Goal: Task Accomplishment & Management: Complete application form

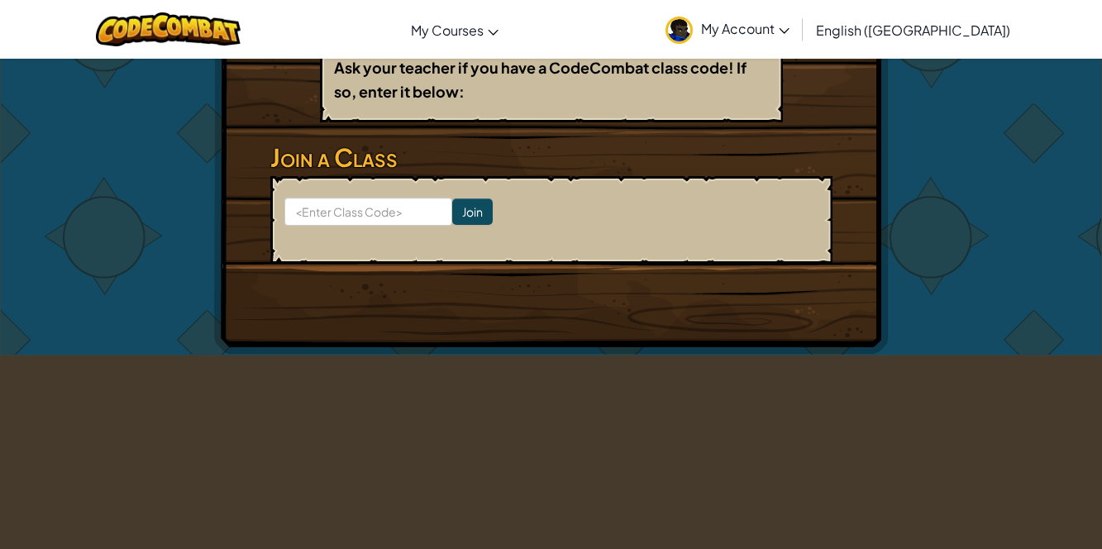
scroll to position [334, 0]
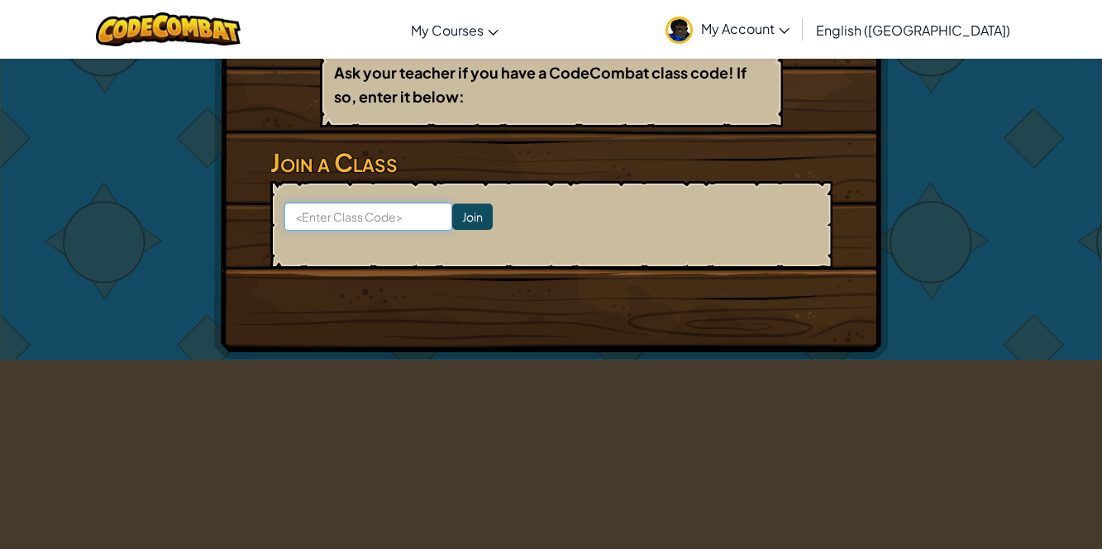
click at [364, 203] on input at bounding box center [368, 217] width 168 height 28
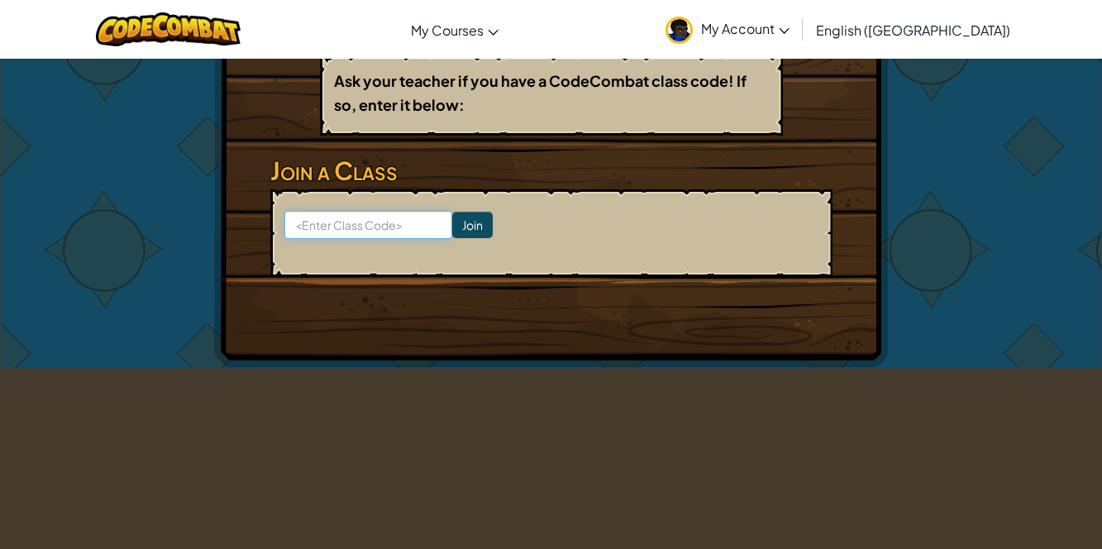
scroll to position [324, 0]
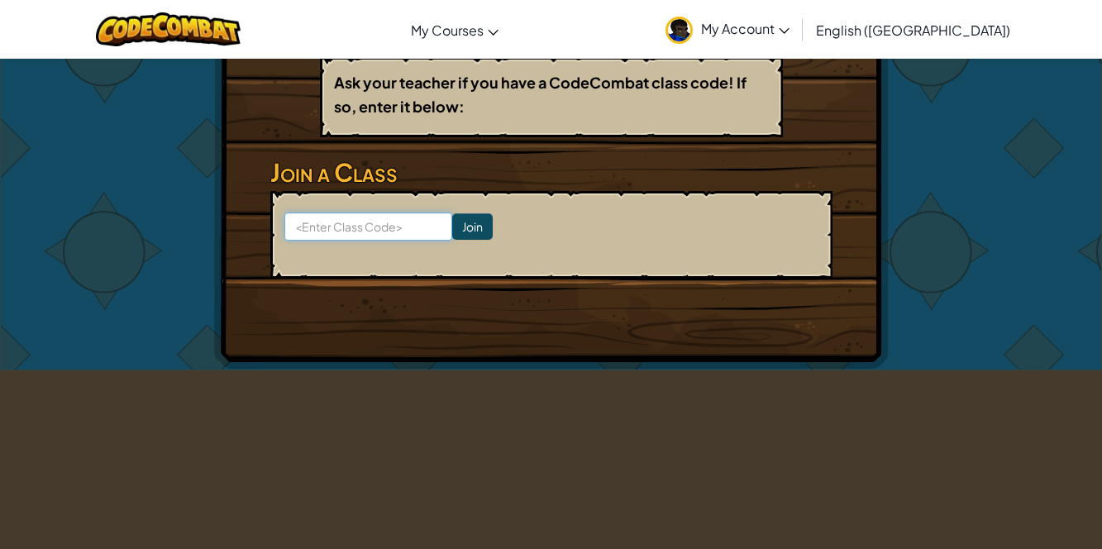
click at [317, 213] on input at bounding box center [368, 227] width 168 height 28
paste input "ParkStoneTooth"
type input "ParkStoneTooth"
click at [479, 213] on input "Join" at bounding box center [472, 226] width 41 height 26
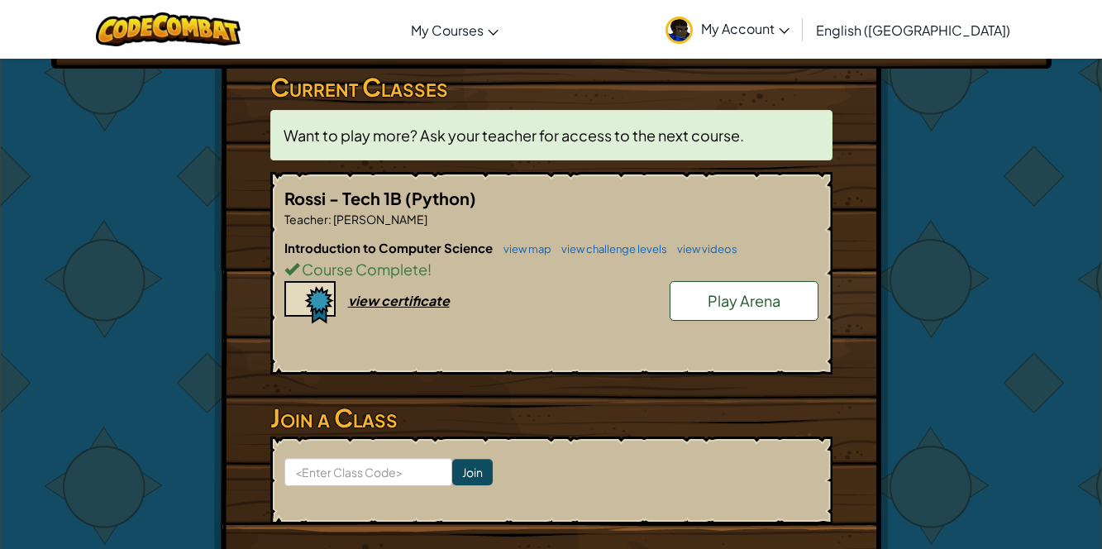
scroll to position [299, 0]
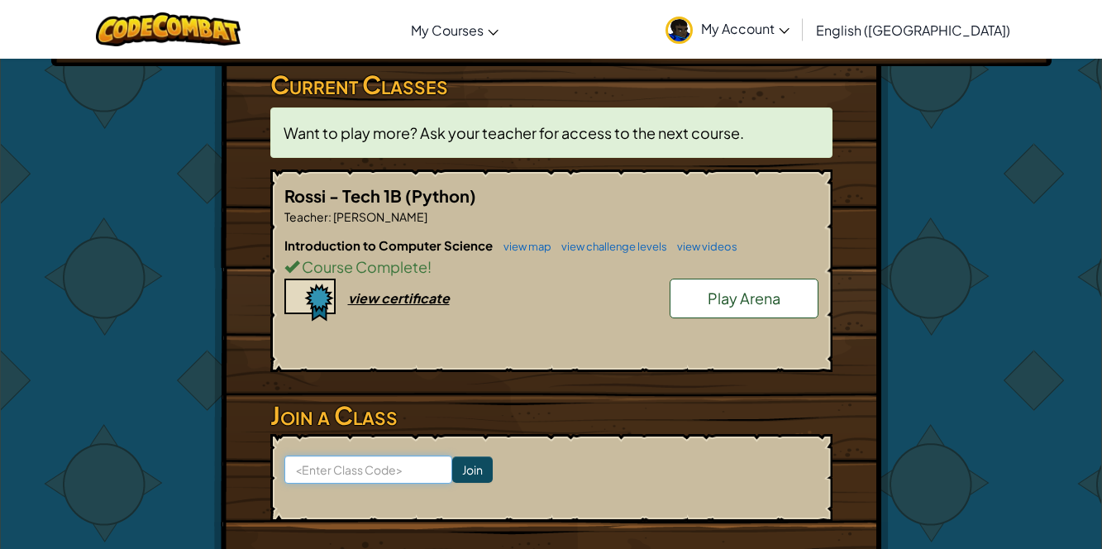
click at [370, 456] on input at bounding box center [368, 470] width 168 height 28
type input "ParkStoneTooth"
click at [480, 456] on input "Join" at bounding box center [472, 469] width 41 height 26
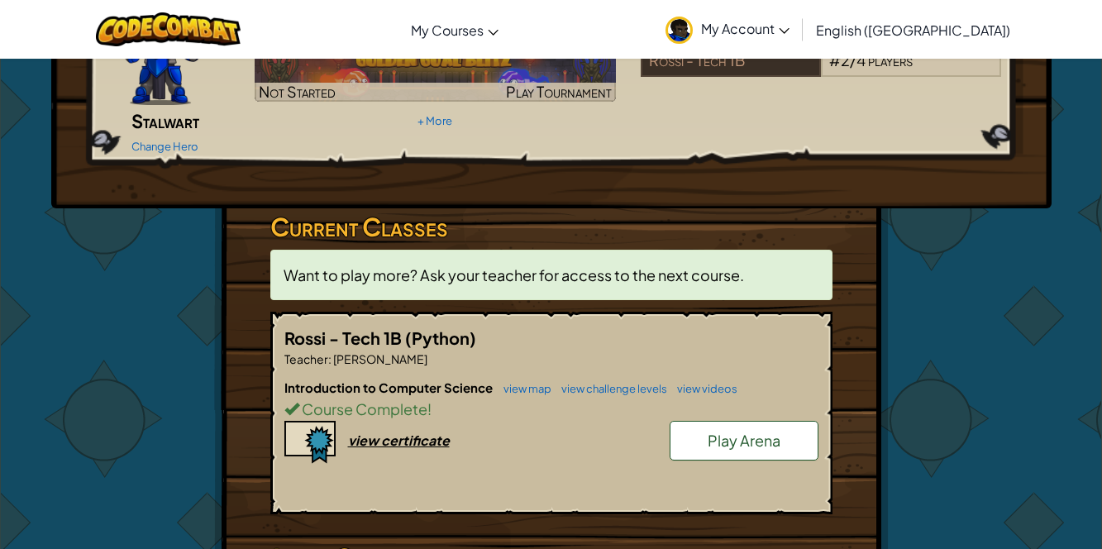
scroll to position [155, 0]
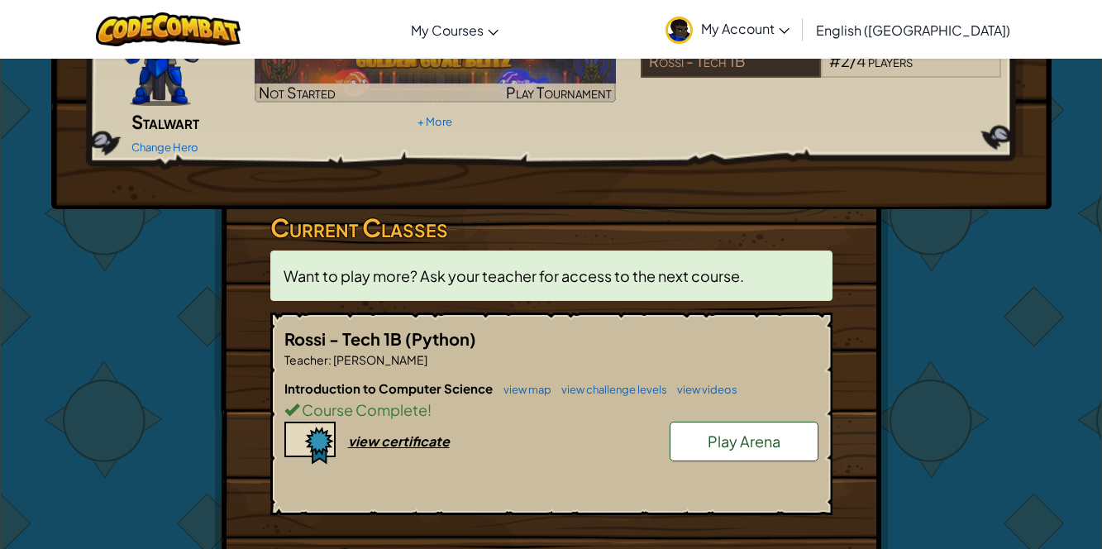
click at [777, 432] on span "Play Arena" at bounding box center [744, 441] width 73 height 19
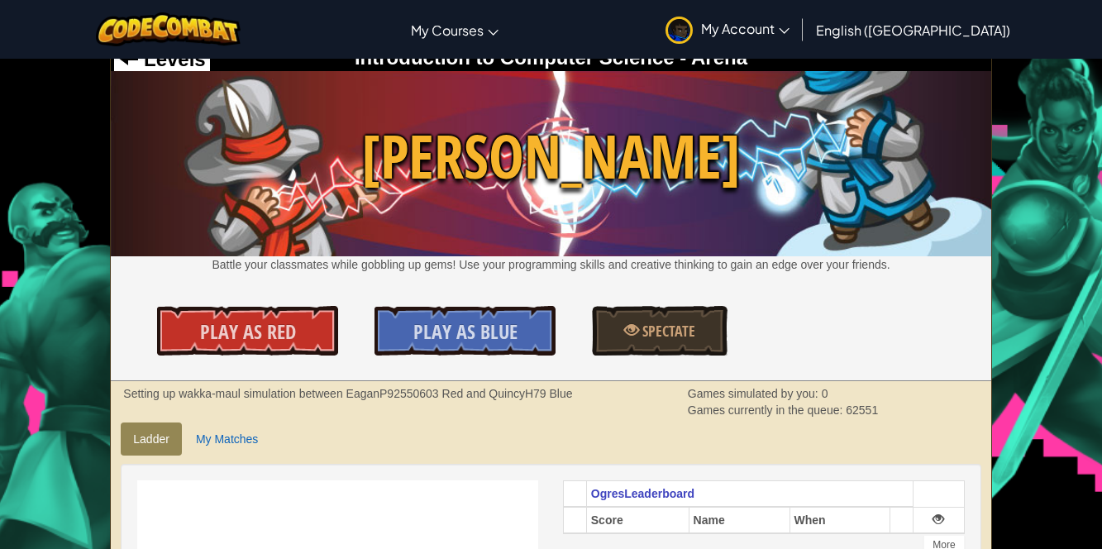
scroll to position [17, 0]
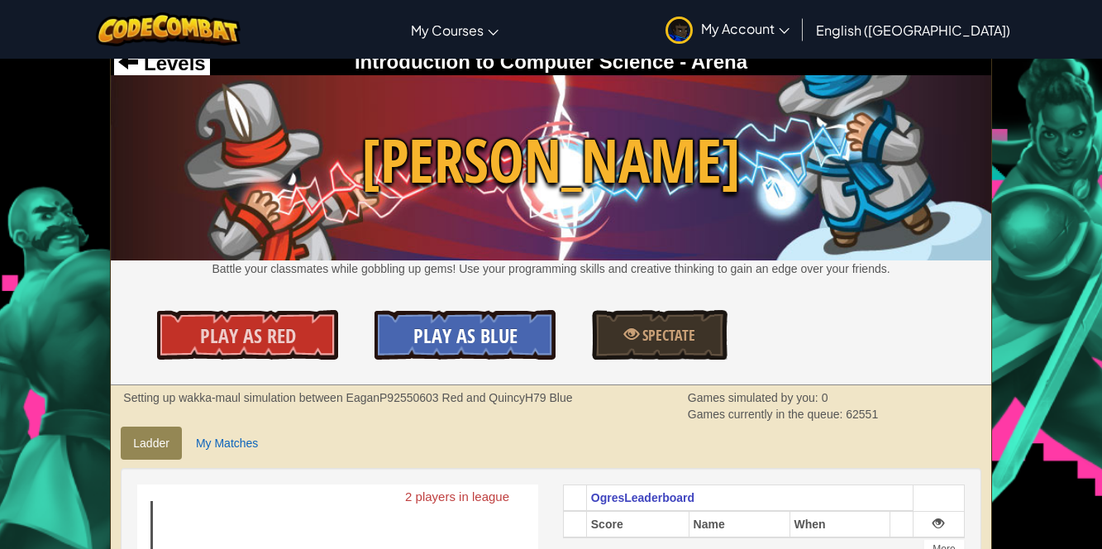
click at [439, 337] on span "Play As Blue" at bounding box center [465, 335] width 104 height 26
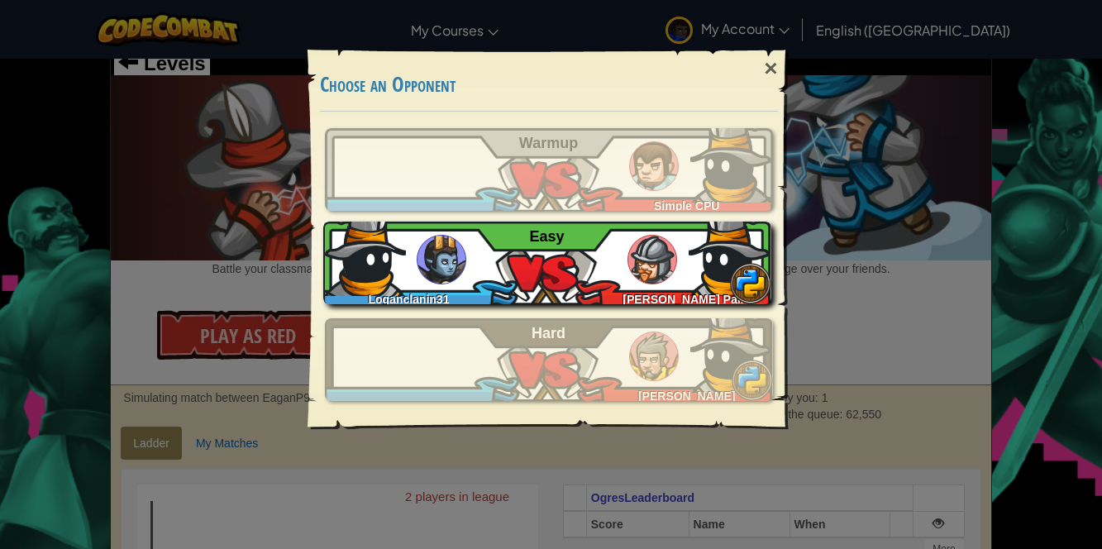
click at [636, 268] on img at bounding box center [653, 260] width 50 height 50
